Goal: Use online tool/utility: Utilize a website feature to perform a specific function

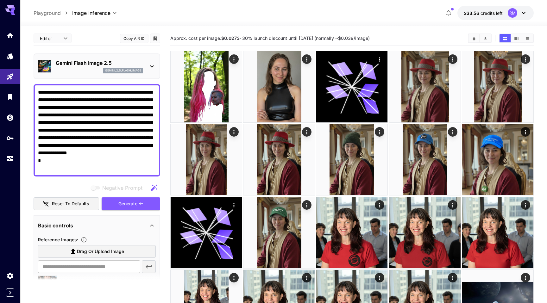
scroll to position [114, 0]
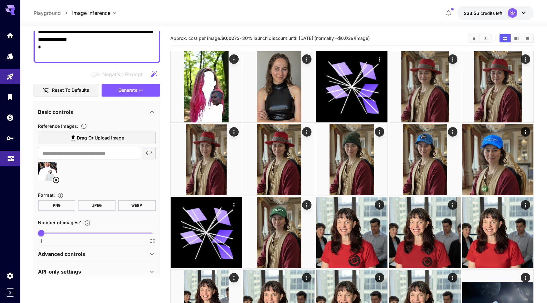
click at [12, 161] on icon "Usage" at bounding box center [11, 157] width 8 height 8
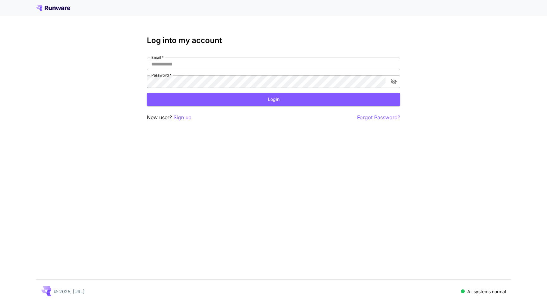
type input "**********"
click at [185, 103] on button "Login" at bounding box center [273, 99] width 253 height 13
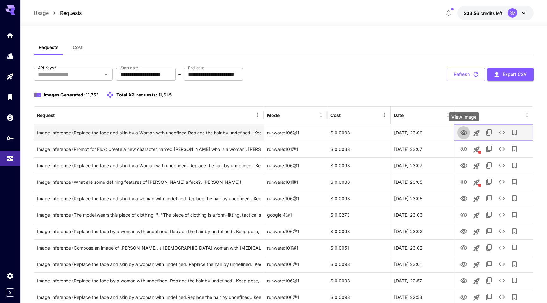
click at [466, 133] on icon "View Image" at bounding box center [464, 133] width 8 height 8
click at [479, 133] on icon "Launch in playground" at bounding box center [477, 133] width 6 height 6
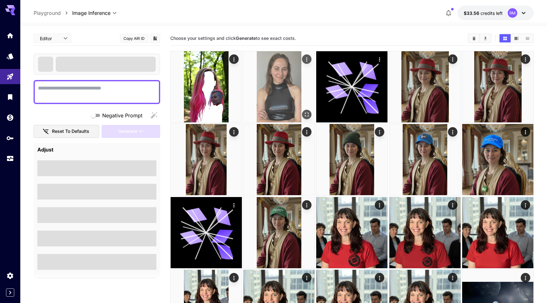
type textarea "**********"
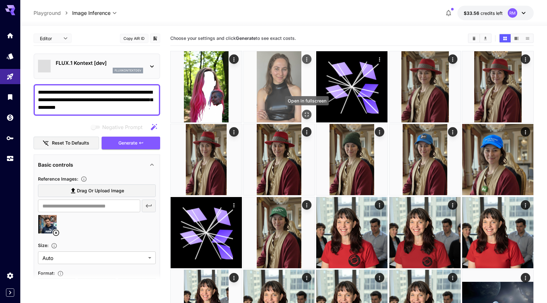
type input "*******"
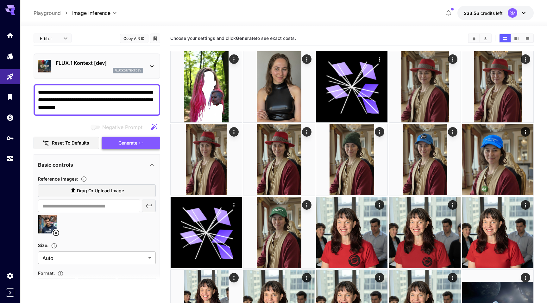
click at [140, 142] on icon "button" at bounding box center [141, 143] width 4 height 2
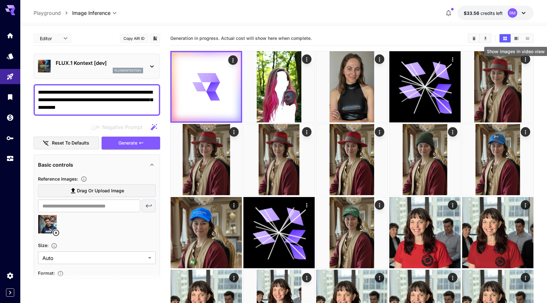
click at [512, 36] on button "Show images in video view" at bounding box center [516, 38] width 11 height 8
click at [516, 36] on icon "Show images in video view" at bounding box center [516, 38] width 5 height 5
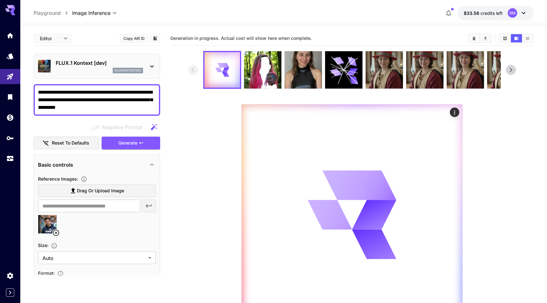
click at [524, 9] on icon at bounding box center [524, 13] width 8 height 8
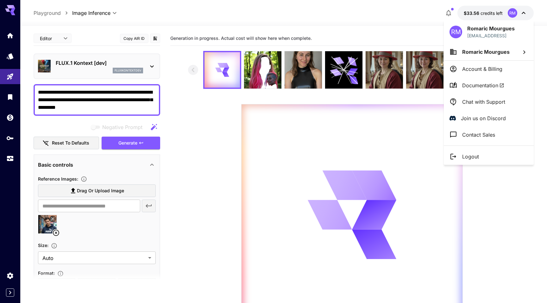
click at [488, 203] on div at bounding box center [273, 151] width 547 height 303
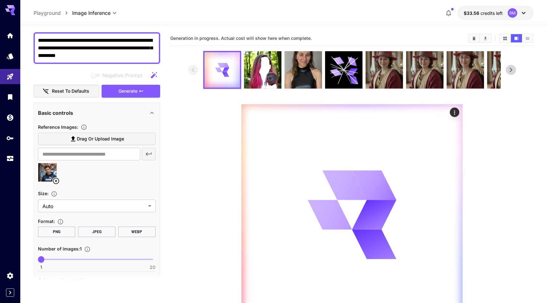
scroll to position [120, 0]
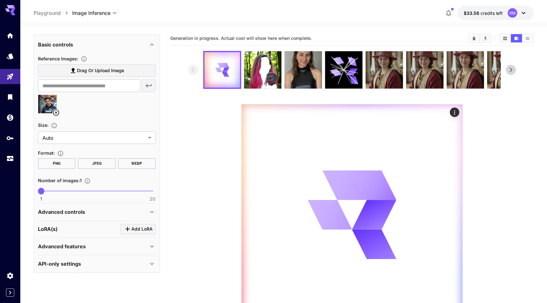
click at [88, 212] on div "Advanced controls" at bounding box center [93, 212] width 110 height 8
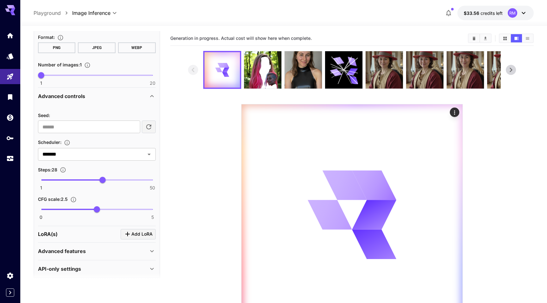
scroll to position [241, 0]
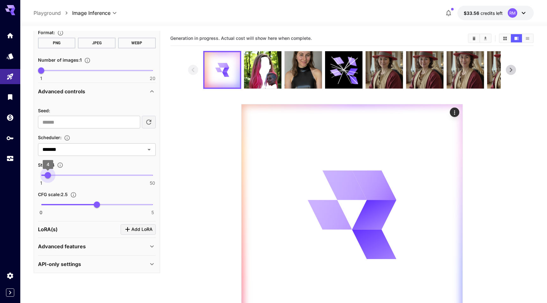
click at [48, 177] on span "1 50 4" at bounding box center [97, 176] width 112 height 10
type input "*"
click at [48, 177] on span "4" at bounding box center [48, 175] width 6 height 6
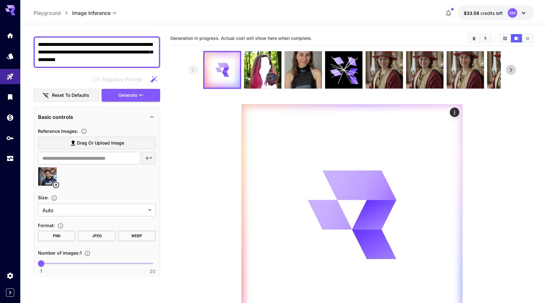
scroll to position [0, 0]
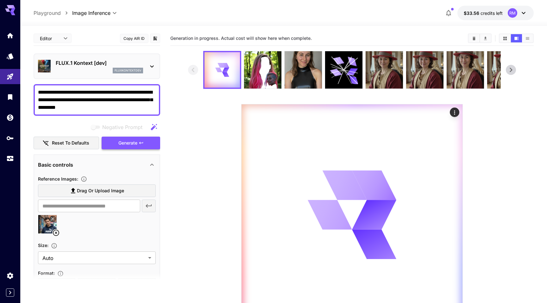
click at [113, 140] on button "Generate" at bounding box center [131, 143] width 58 height 13
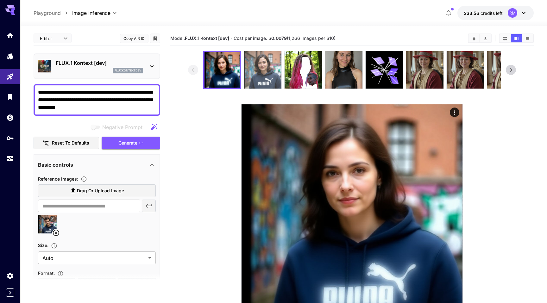
click at [254, 71] on img at bounding box center [262, 69] width 37 height 37
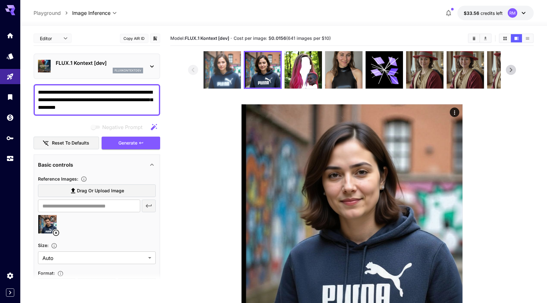
click at [230, 72] on img at bounding box center [222, 69] width 37 height 37
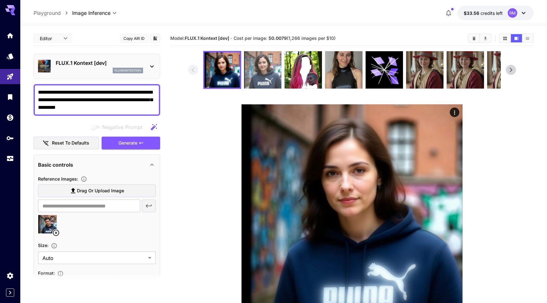
click at [265, 70] on img at bounding box center [262, 69] width 37 height 37
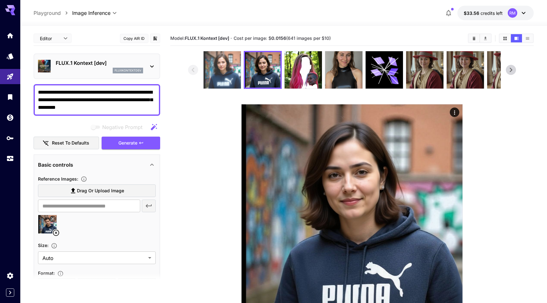
click at [237, 73] on img at bounding box center [222, 69] width 37 height 37
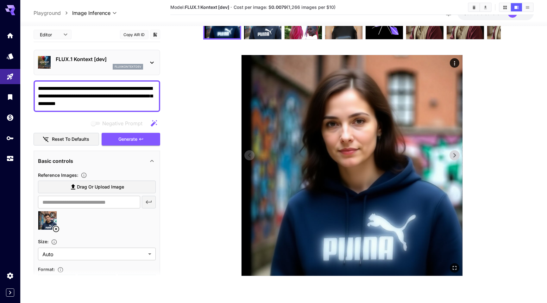
scroll to position [49, 0]
drag, startPoint x: 77, startPoint y: 90, endPoint x: 96, endPoint y: 90, distance: 19.3
click at [96, 90] on textarea "**********" at bounding box center [97, 96] width 118 height 23
type textarea "**********"
click at [96, 95] on textarea "**********" at bounding box center [97, 96] width 118 height 23
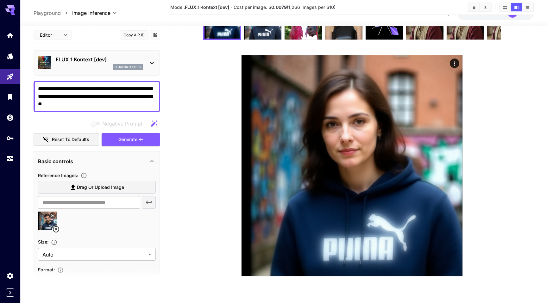
click at [96, 95] on textarea "**********" at bounding box center [97, 96] width 118 height 23
type textarea "**********"
click at [131, 137] on span "Generate" at bounding box center [127, 140] width 19 height 8
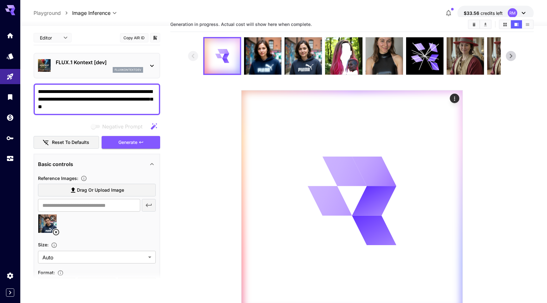
scroll to position [13, 0]
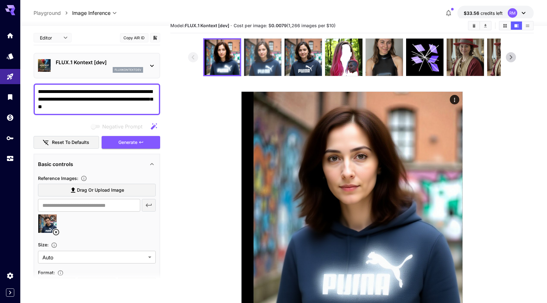
click at [264, 56] on img at bounding box center [262, 57] width 37 height 37
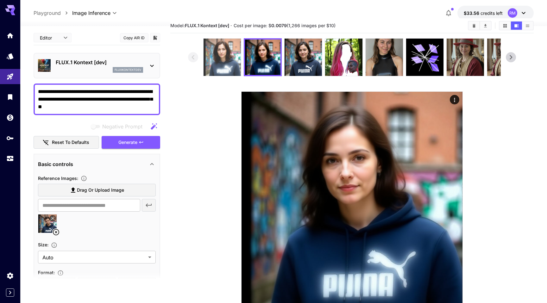
click at [221, 70] on img at bounding box center [222, 57] width 37 height 37
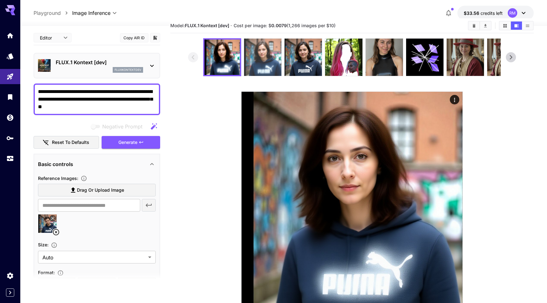
click at [268, 66] on img at bounding box center [262, 57] width 37 height 37
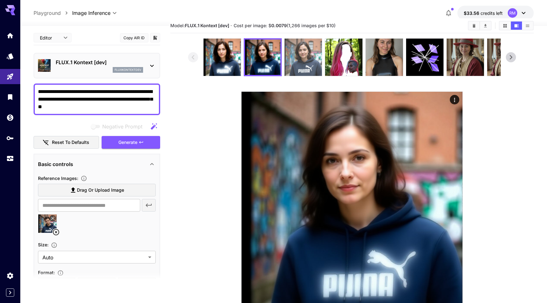
click at [303, 66] on img at bounding box center [303, 57] width 37 height 37
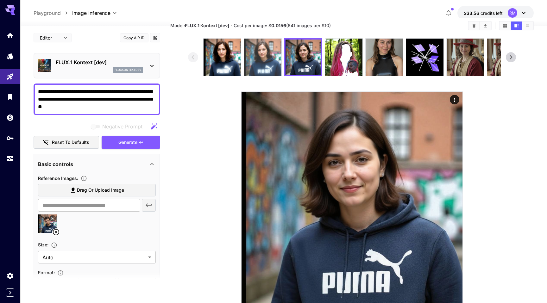
click at [258, 66] on img at bounding box center [262, 57] width 37 height 37
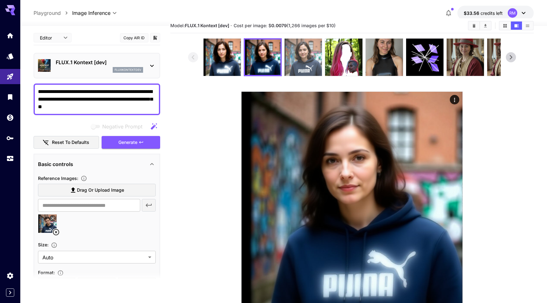
click at [311, 65] on img at bounding box center [303, 57] width 37 height 37
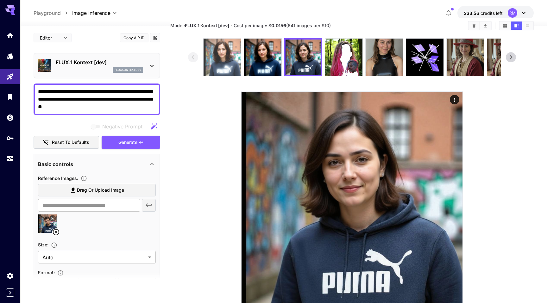
click at [231, 54] on img at bounding box center [222, 57] width 37 height 37
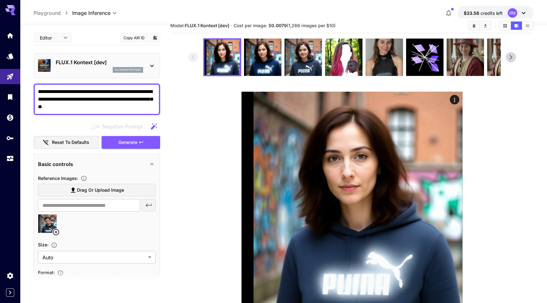
click at [106, 64] on p "FLUX.1 Kontext [dev]" at bounding box center [99, 63] width 87 height 8
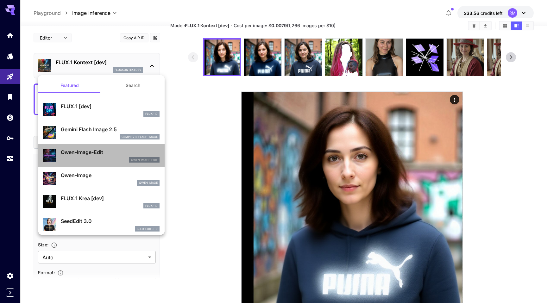
click at [90, 157] on div "Qwen-Image-Edit qwen_image_edit" at bounding box center [110, 156] width 99 height 14
type input "**********"
type input "*"
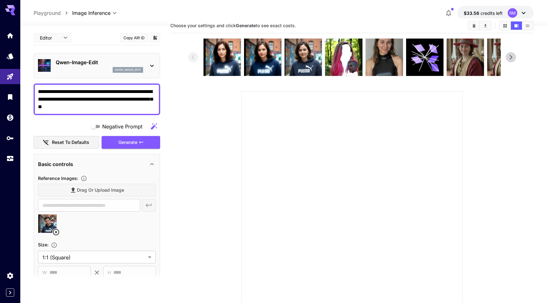
click at [93, 71] on div "qwen_image_edit" at bounding box center [99, 70] width 87 height 6
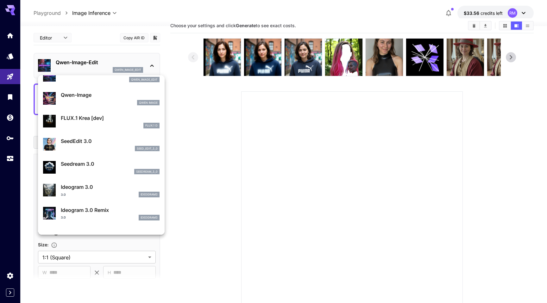
scroll to position [82, 0]
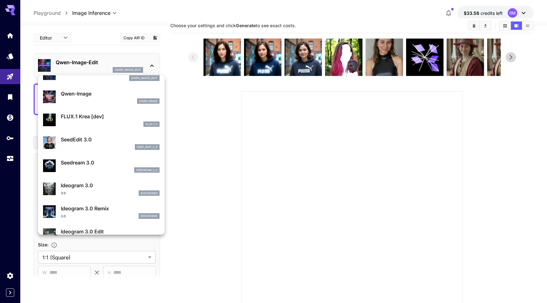
click at [97, 145] on div "seed_edit_3_0" at bounding box center [110, 147] width 99 height 6
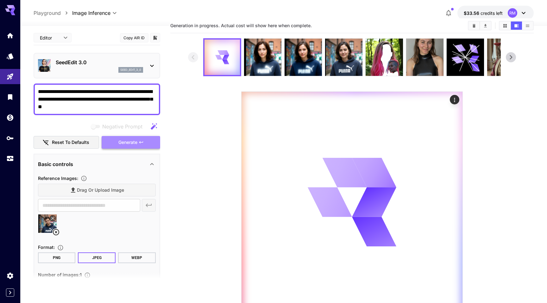
click at [125, 142] on span "Generate" at bounding box center [127, 143] width 19 height 8
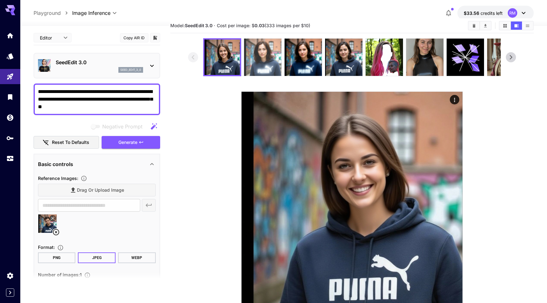
click at [266, 54] on img at bounding box center [262, 57] width 37 height 37
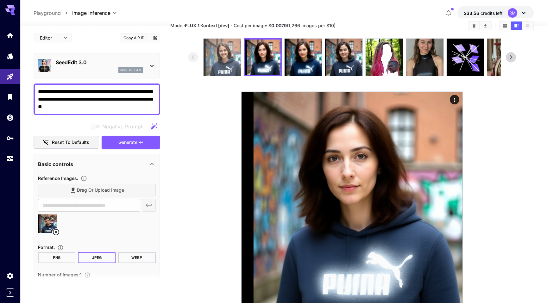
click at [225, 57] on img at bounding box center [222, 57] width 37 height 37
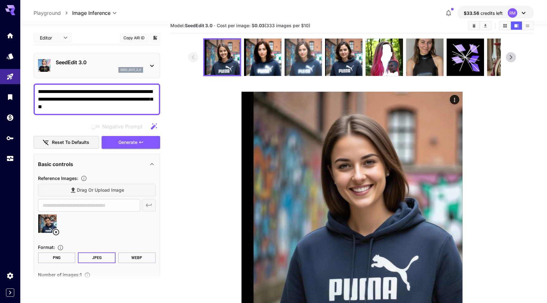
click at [311, 59] on img at bounding box center [303, 57] width 37 height 37
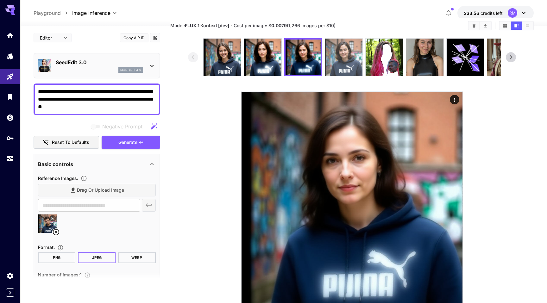
click at [329, 58] on img at bounding box center [343, 57] width 37 height 37
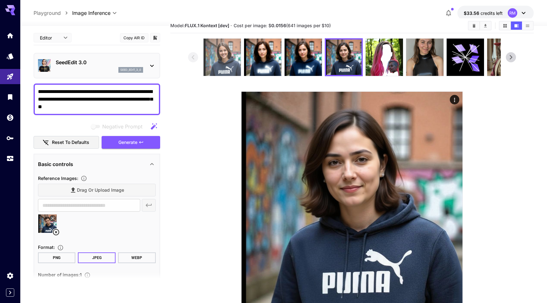
click at [214, 74] on img at bounding box center [222, 57] width 37 height 37
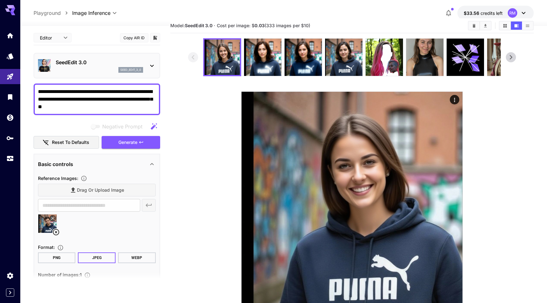
click at [76, 61] on p "SeedEdit 3.0" at bounding box center [99, 63] width 87 height 8
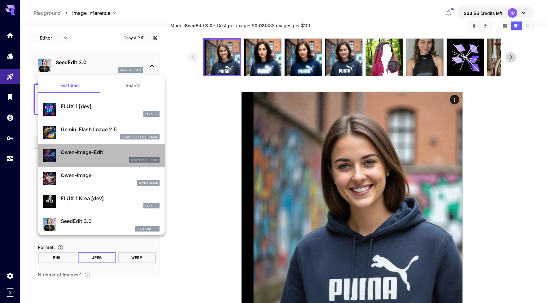
click at [87, 153] on p "Qwen-Image-Edit" at bounding box center [110, 153] width 99 height 8
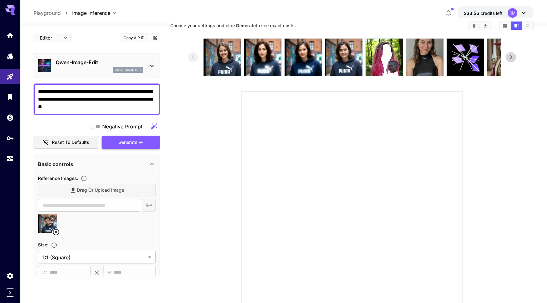
click at [118, 144] on span "Generate" at bounding box center [127, 143] width 19 height 8
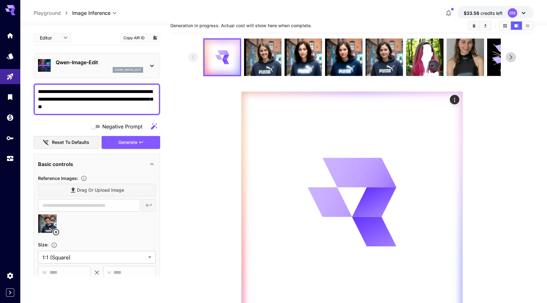
click at [92, 60] on p "Qwen-Image-Edit" at bounding box center [99, 63] width 87 height 8
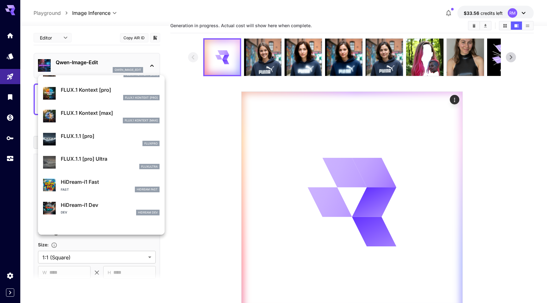
scroll to position [309, 0]
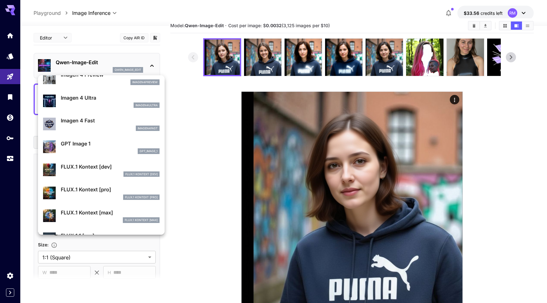
click at [94, 173] on div "FLUX.1 Kontext [dev]" at bounding box center [110, 175] width 99 height 6
type input "***"
type input "****"
type input "**"
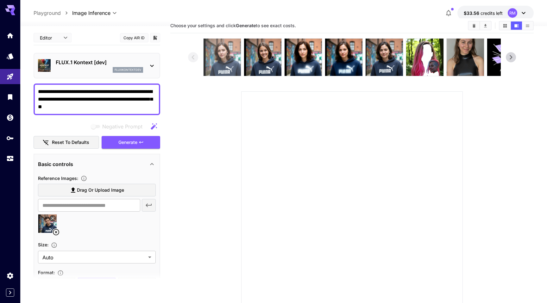
click at [217, 54] on img at bounding box center [222, 57] width 37 height 37
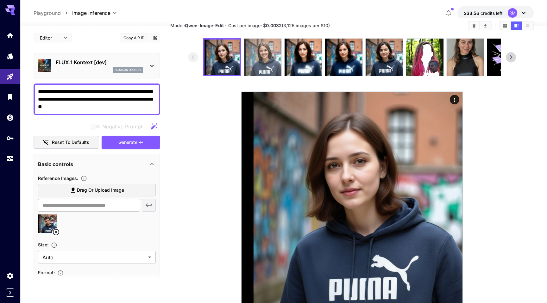
click at [259, 54] on img at bounding box center [262, 57] width 37 height 37
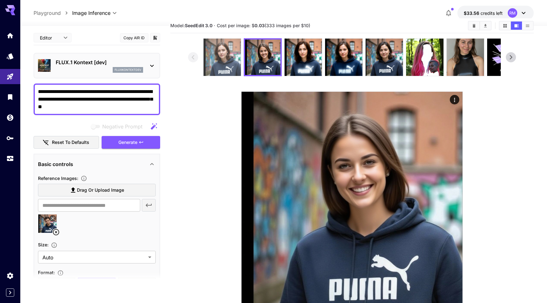
click at [233, 57] on img at bounding box center [222, 57] width 37 height 37
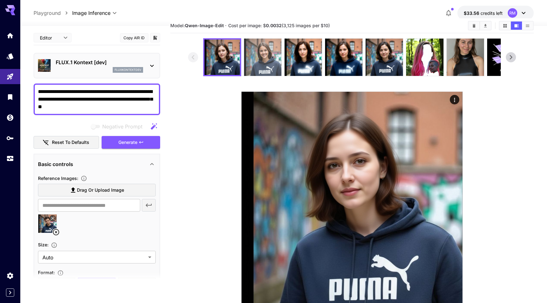
click at [266, 54] on img at bounding box center [262, 57] width 37 height 37
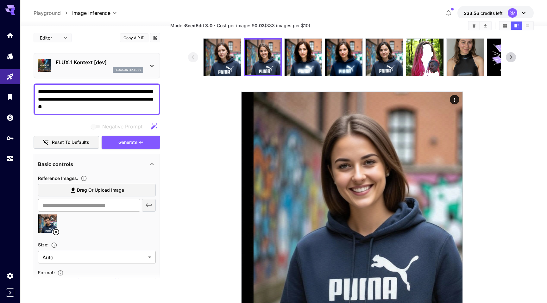
click at [243, 54] on div at bounding box center [352, 57] width 298 height 38
click at [222, 54] on img at bounding box center [222, 57] width 37 height 37
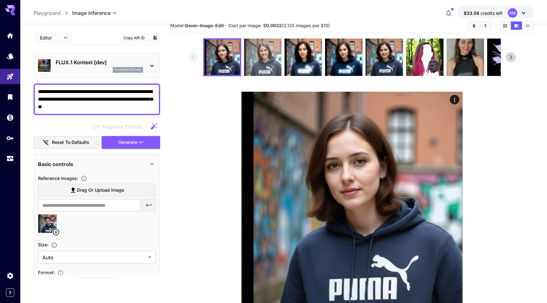
click at [251, 48] on img at bounding box center [262, 57] width 37 height 37
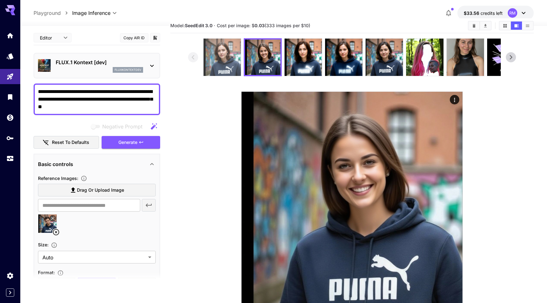
click at [228, 58] on img at bounding box center [222, 57] width 37 height 37
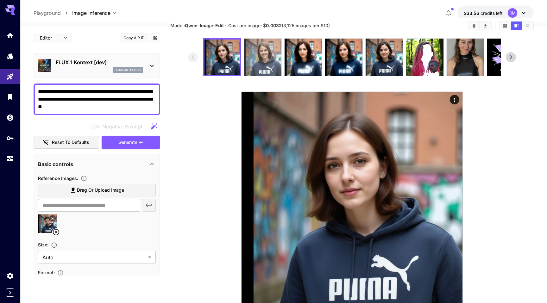
click at [274, 57] on img at bounding box center [262, 57] width 37 height 37
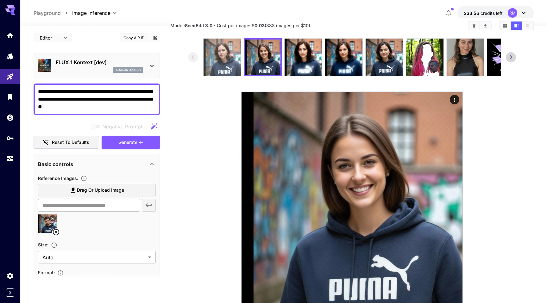
click at [240, 57] on img at bounding box center [222, 57] width 37 height 37
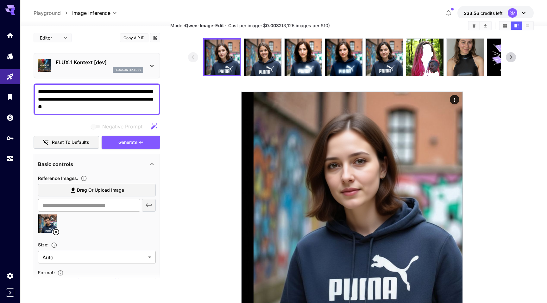
click at [89, 76] on div "FLUX.1 Kontext [dev] fluxkontextdev" at bounding box center [97, 66] width 127 height 26
click at [93, 72] on div "fluxkontextdev" at bounding box center [99, 70] width 87 height 6
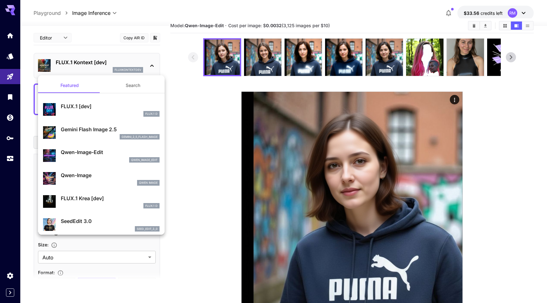
click at [91, 152] on p "Qwen-Image-Edit" at bounding box center [110, 153] width 99 height 8
type input "**********"
type input "*"
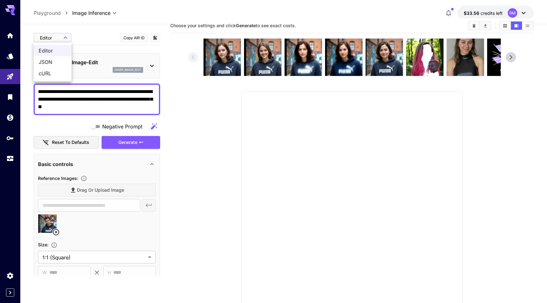
click at [38, 36] on body "**********" at bounding box center [273, 164] width 547 height 354
click at [55, 62] on span "JSON" at bounding box center [53, 62] width 28 height 8
type input "****"
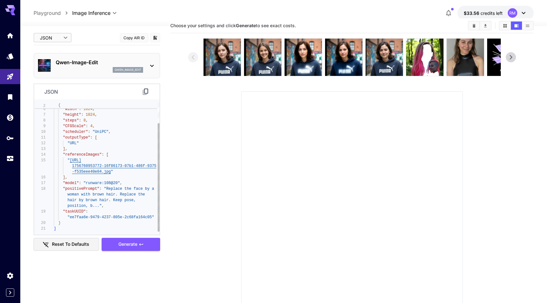
type textarea "**********"
drag, startPoint x: 86, startPoint y: 183, endPoint x: 117, endPoint y: 184, distance: 31.0
click at [117, 184] on div ""outputFormat" : "JPEG" , "width" : 1024 , "height" : 1024 , "steps" : 8 , "CFG…" at bounding box center [107, 155] width 106 height 154
click at [7, 155] on link at bounding box center [10, 159] width 20 height 16
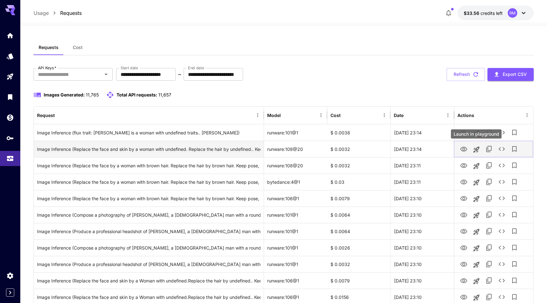
click at [476, 149] on icon "Launch in playground" at bounding box center [477, 150] width 6 height 6
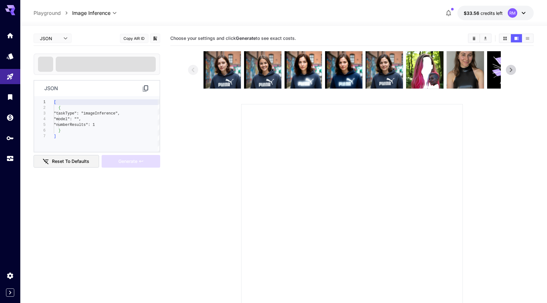
type input "**********"
type input "****"
type input "*"
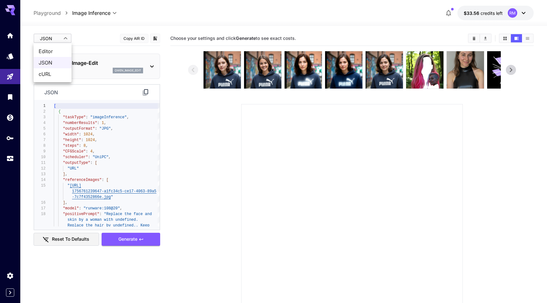
click at [48, 36] on body "**********" at bounding box center [273, 177] width 547 height 354
click at [49, 53] on span "Editor" at bounding box center [53, 52] width 28 height 8
type input "****"
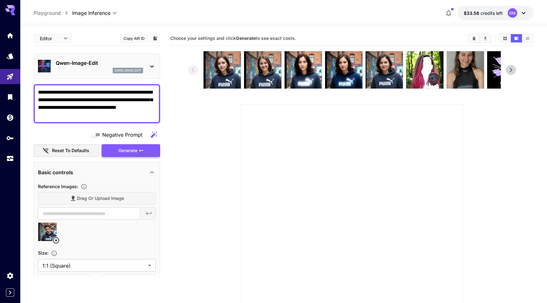
click at [131, 151] on span "Generate" at bounding box center [127, 151] width 19 height 8
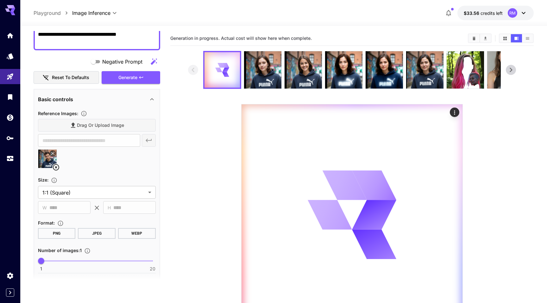
scroll to position [61, 0]
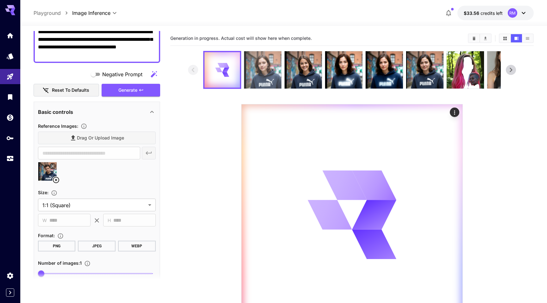
click at [264, 67] on img at bounding box center [262, 69] width 37 height 37
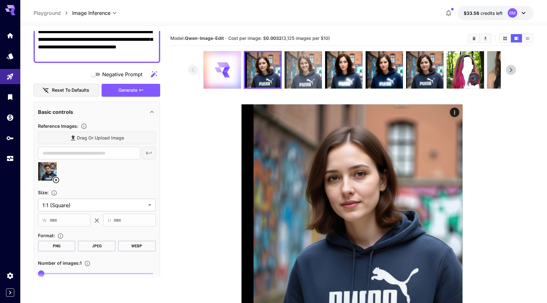
click at [300, 67] on img at bounding box center [303, 69] width 37 height 37
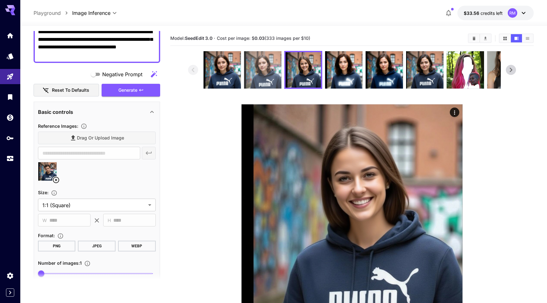
click at [264, 69] on img at bounding box center [262, 69] width 37 height 37
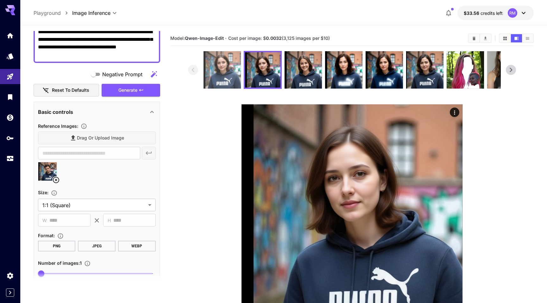
click at [217, 69] on img at bounding box center [222, 69] width 37 height 37
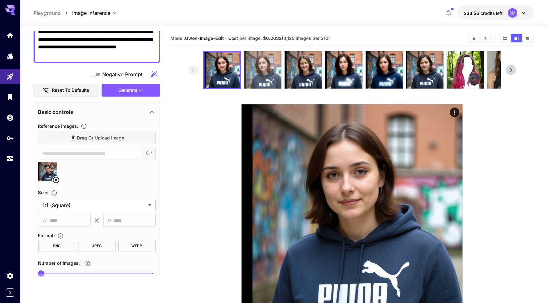
click at [256, 79] on img at bounding box center [262, 69] width 37 height 37
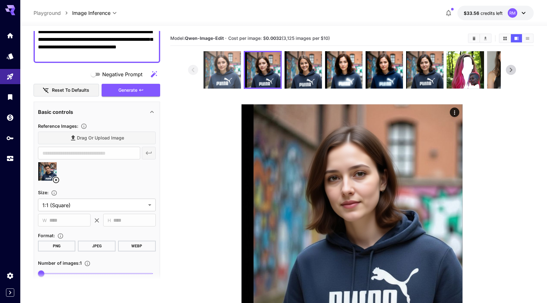
click at [227, 80] on img at bounding box center [222, 69] width 37 height 37
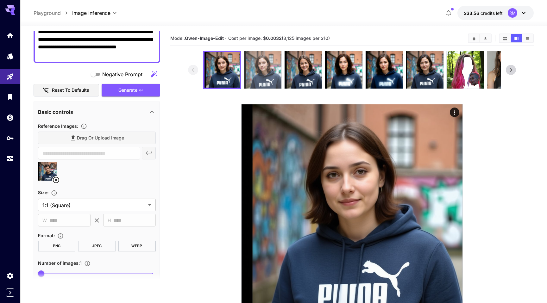
click at [267, 79] on img at bounding box center [262, 69] width 37 height 37
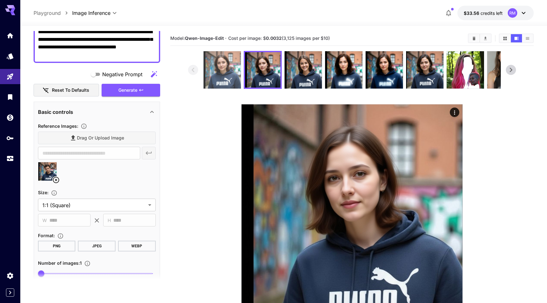
click at [233, 79] on img at bounding box center [222, 69] width 37 height 37
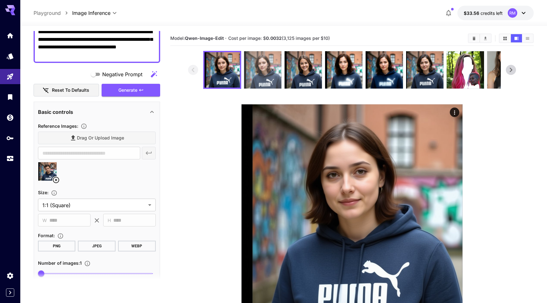
click at [256, 78] on img at bounding box center [262, 69] width 37 height 37
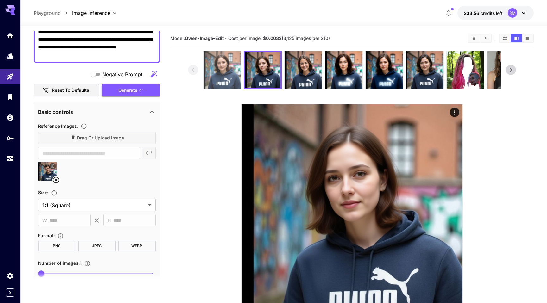
click at [228, 74] on img at bounding box center [222, 69] width 37 height 37
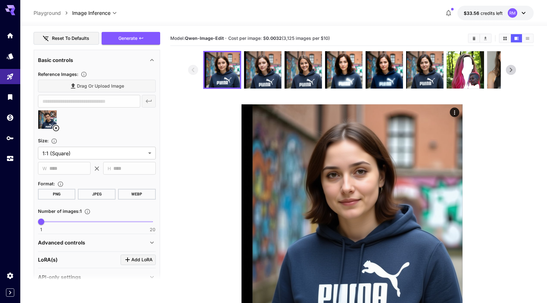
scroll to position [126, 0]
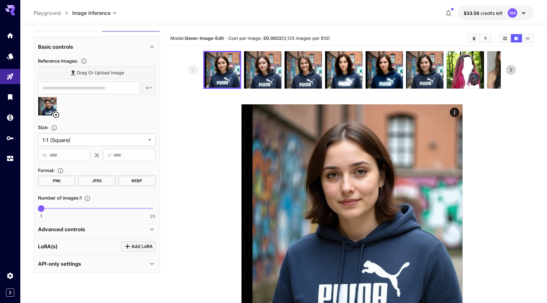
type input "*"
click at [58, 208] on span "1 20 4" at bounding box center [97, 209] width 112 height 10
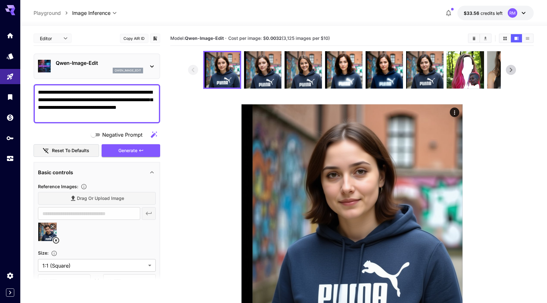
drag, startPoint x: 135, startPoint y: 119, endPoint x: 130, endPoint y: 100, distance: 19.1
click at [130, 100] on textarea "**********" at bounding box center [97, 104] width 118 height 30
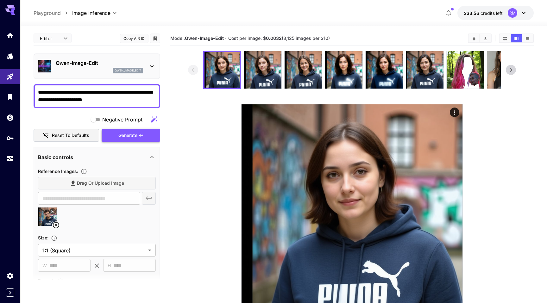
click at [128, 136] on span "Generate" at bounding box center [127, 136] width 19 height 8
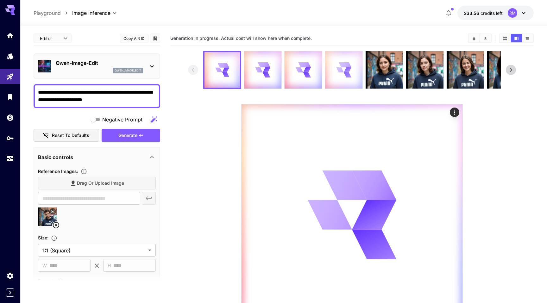
click at [333, 66] on div at bounding box center [343, 69] width 37 height 37
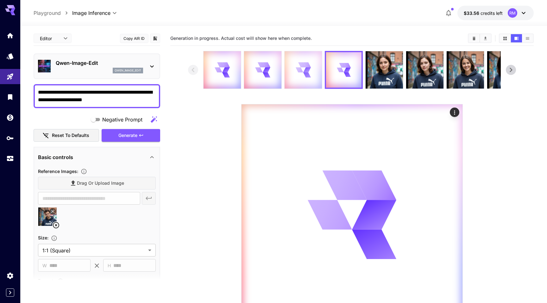
click at [301, 74] on icon at bounding box center [303, 69] width 15 height 15
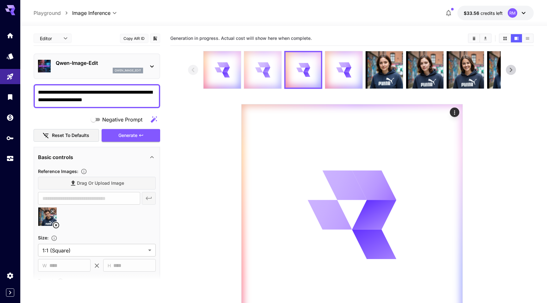
click at [230, 73] on icon at bounding box center [226, 75] width 8 height 5
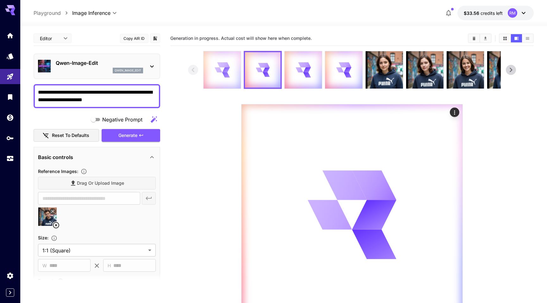
click at [226, 73] on icon at bounding box center [226, 75] width 8 height 5
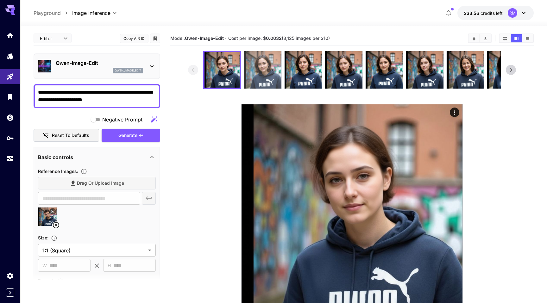
click at [259, 80] on img at bounding box center [262, 69] width 37 height 37
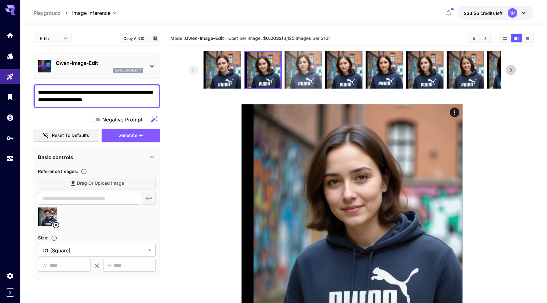
click at [299, 72] on img at bounding box center [303, 69] width 37 height 37
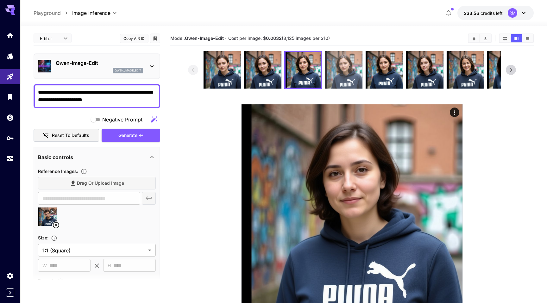
click at [339, 68] on img at bounding box center [343, 69] width 37 height 37
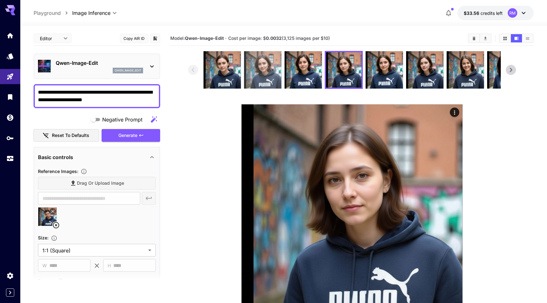
click at [273, 84] on img at bounding box center [262, 69] width 37 height 37
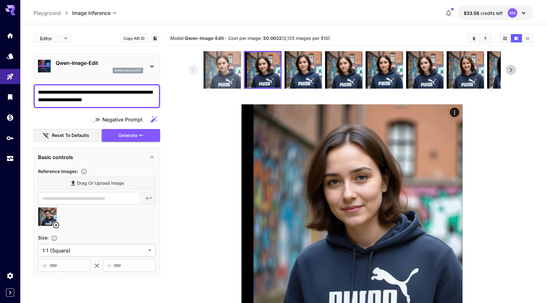
click at [238, 80] on img at bounding box center [222, 69] width 37 height 37
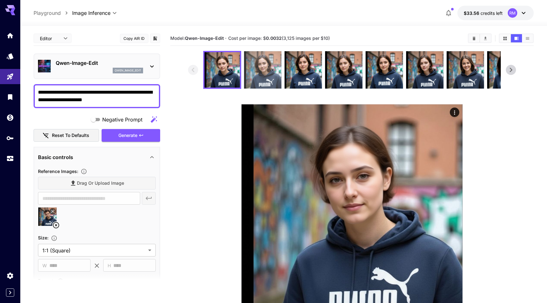
click at [258, 75] on img at bounding box center [262, 69] width 37 height 37
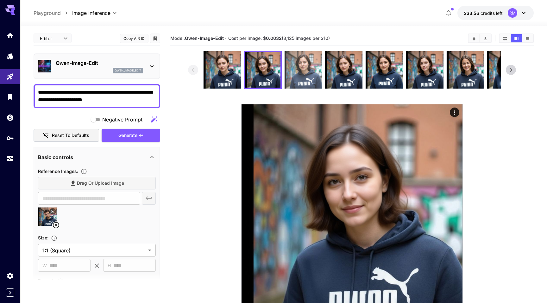
click at [303, 73] on img at bounding box center [303, 69] width 37 height 37
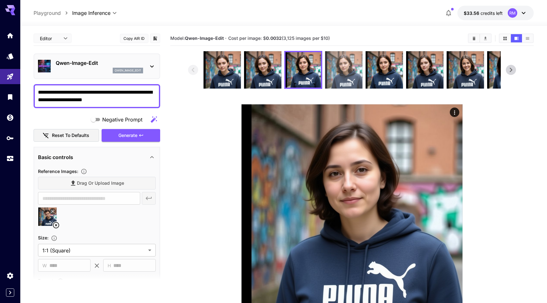
click at [345, 76] on img at bounding box center [343, 69] width 37 height 37
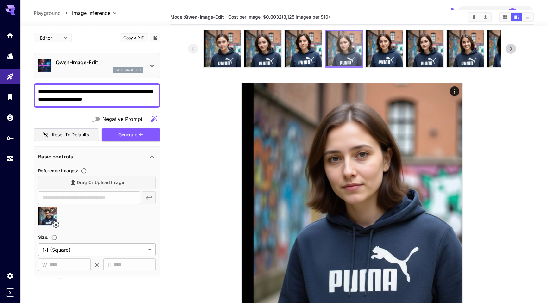
scroll to position [23, 0]
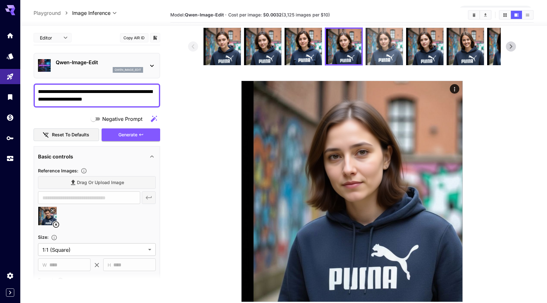
click at [393, 45] on img at bounding box center [384, 46] width 37 height 37
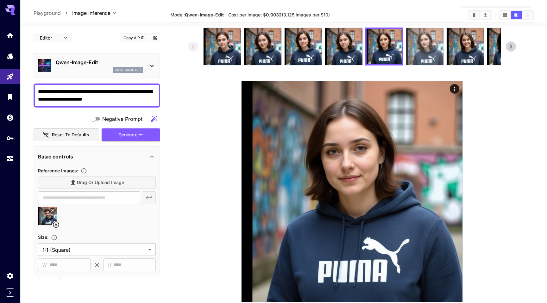
click at [418, 48] on img at bounding box center [424, 46] width 37 height 37
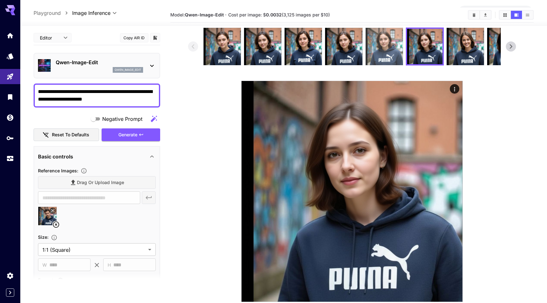
click at [386, 54] on img at bounding box center [384, 46] width 37 height 37
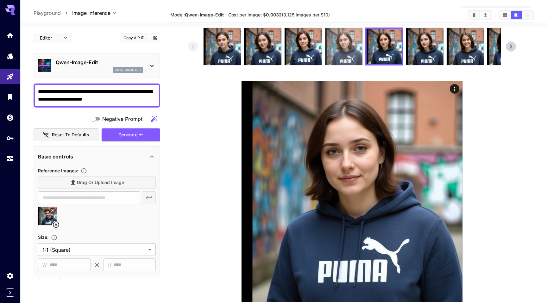
click at [357, 54] on img at bounding box center [343, 46] width 37 height 37
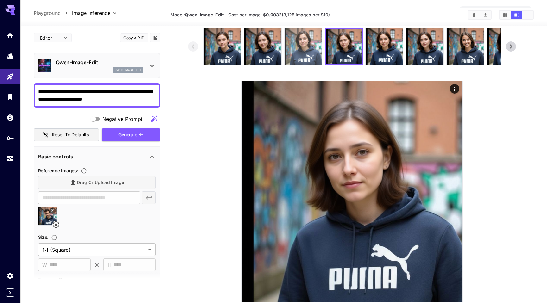
click at [317, 50] on img at bounding box center [303, 46] width 37 height 37
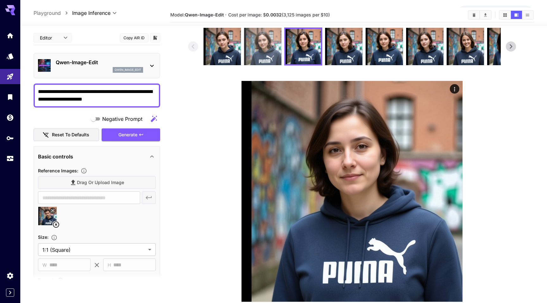
click at [266, 51] on img at bounding box center [262, 46] width 37 height 37
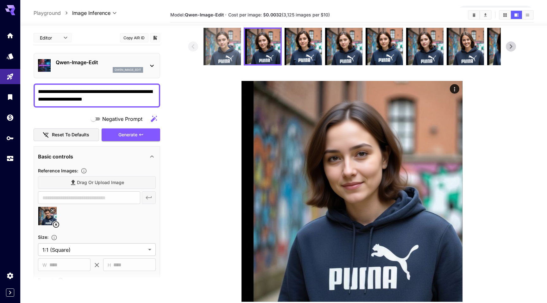
click at [224, 50] on img at bounding box center [222, 46] width 37 height 37
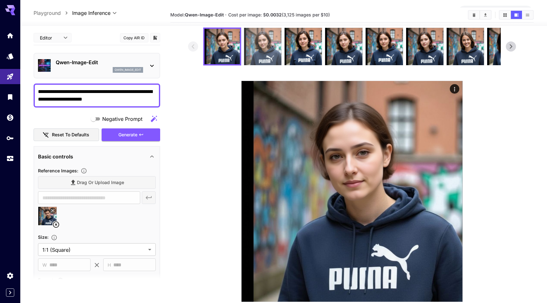
click at [259, 50] on img at bounding box center [262, 46] width 37 height 37
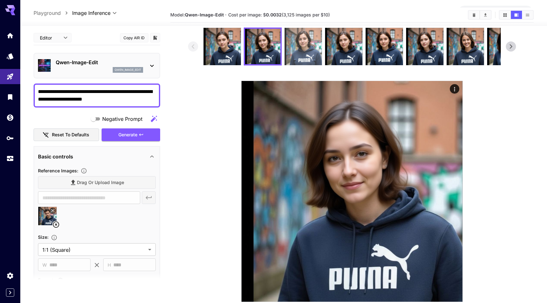
click at [287, 47] on img at bounding box center [303, 46] width 37 height 37
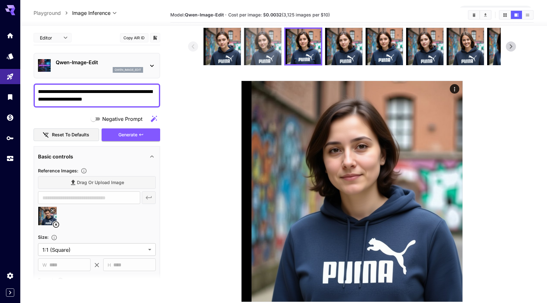
click at [251, 48] on img at bounding box center [262, 46] width 37 height 37
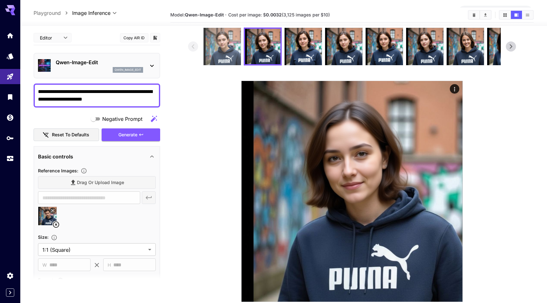
click at [229, 46] on img at bounding box center [222, 46] width 37 height 37
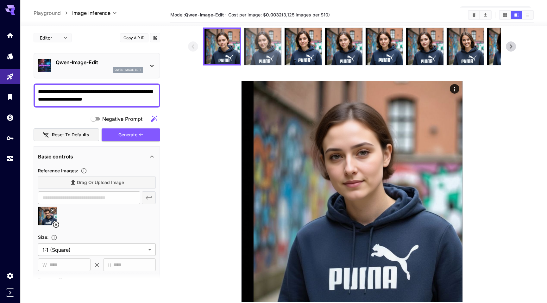
click at [268, 49] on img at bounding box center [262, 46] width 37 height 37
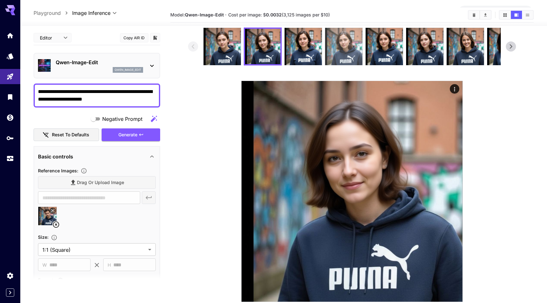
click at [328, 47] on img at bounding box center [343, 46] width 37 height 37
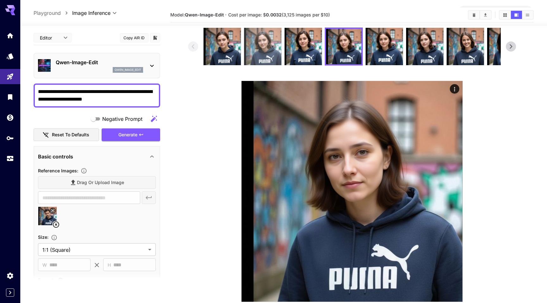
click at [256, 47] on img at bounding box center [262, 46] width 37 height 37
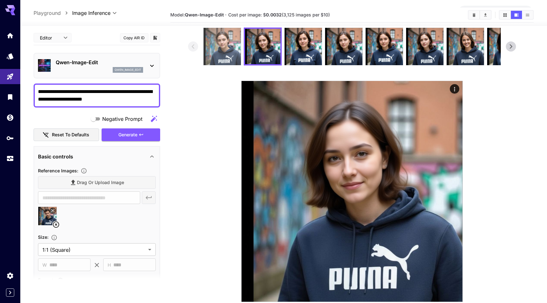
click at [225, 45] on img at bounding box center [222, 46] width 37 height 37
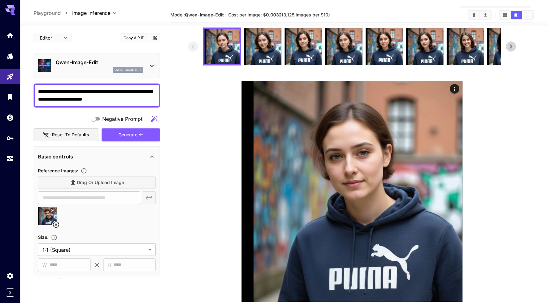
click at [119, 97] on textarea "**********" at bounding box center [97, 95] width 118 height 15
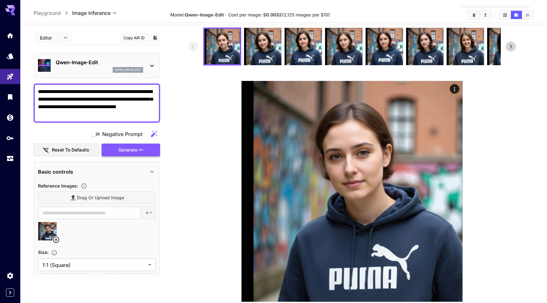
type textarea "**********"
click at [128, 148] on span "Generate" at bounding box center [127, 150] width 19 height 8
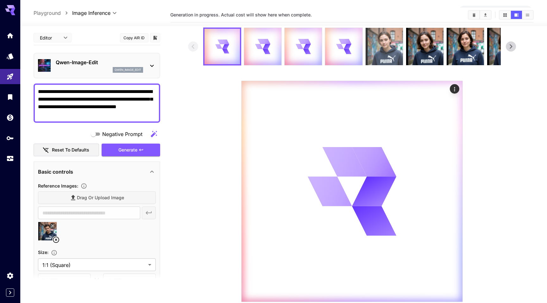
click at [389, 47] on img at bounding box center [384, 46] width 37 height 37
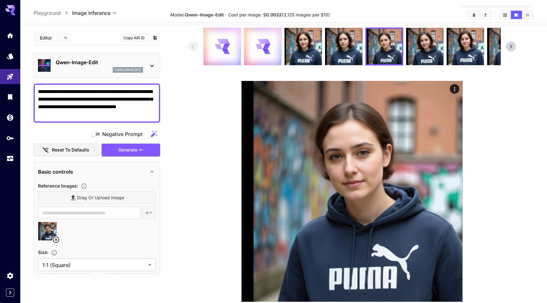
click at [352, 51] on img at bounding box center [343, 46] width 37 height 37
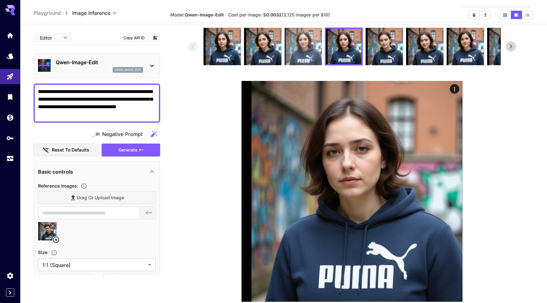
click at [307, 47] on img at bounding box center [303, 46] width 37 height 37
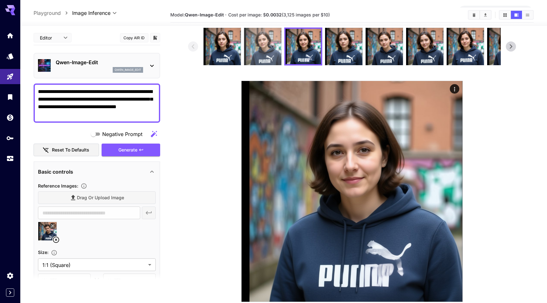
click at [271, 48] on img at bounding box center [262, 46] width 37 height 37
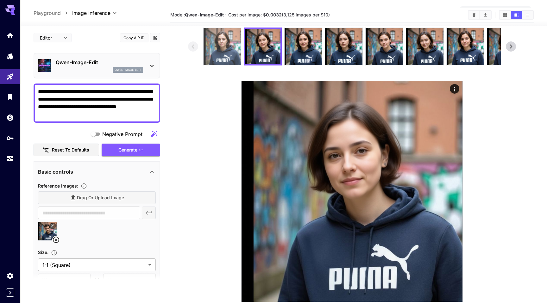
click at [238, 51] on img at bounding box center [222, 46] width 37 height 37
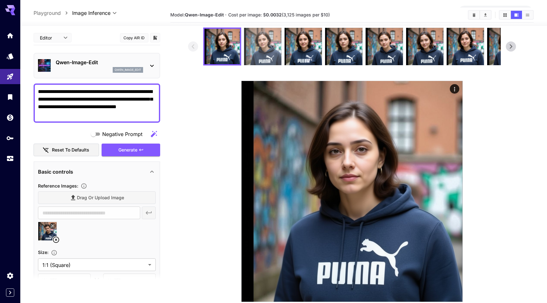
click at [265, 54] on img at bounding box center [262, 46] width 37 height 37
